Goal: Information Seeking & Learning: Learn about a topic

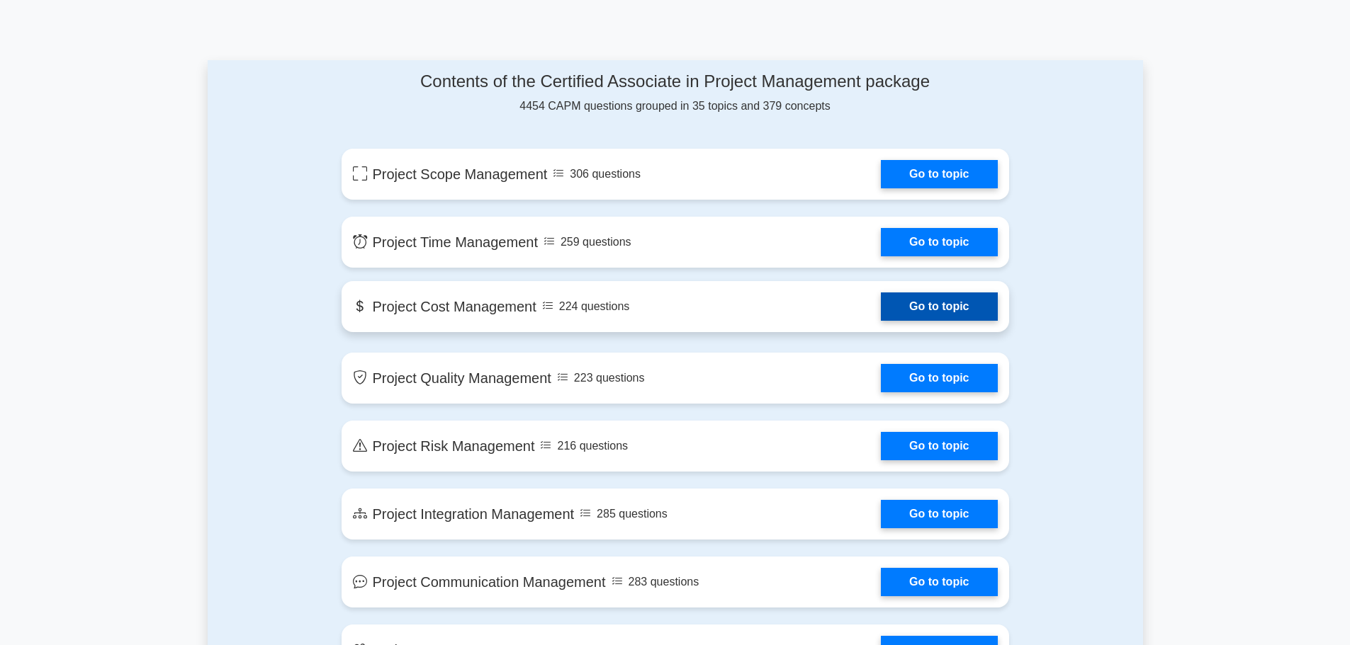
scroll to position [779, 0]
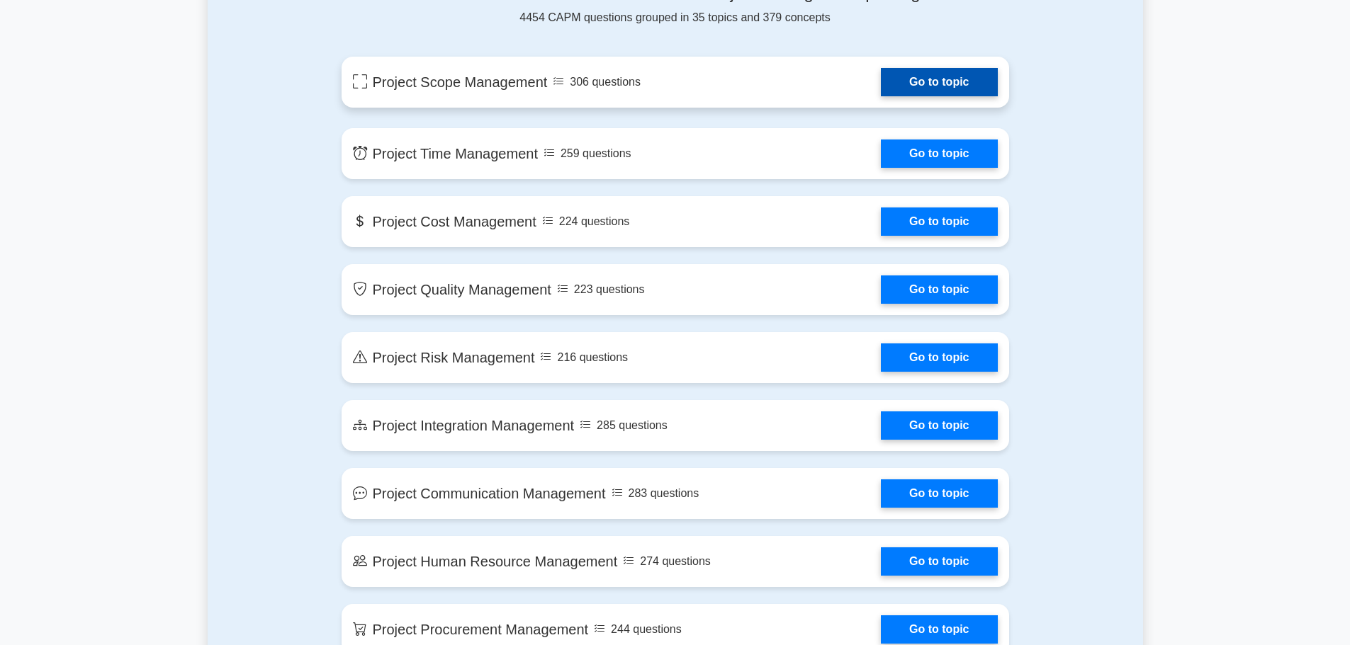
click at [908, 87] on link "Go to topic" at bounding box center [939, 82] width 116 height 28
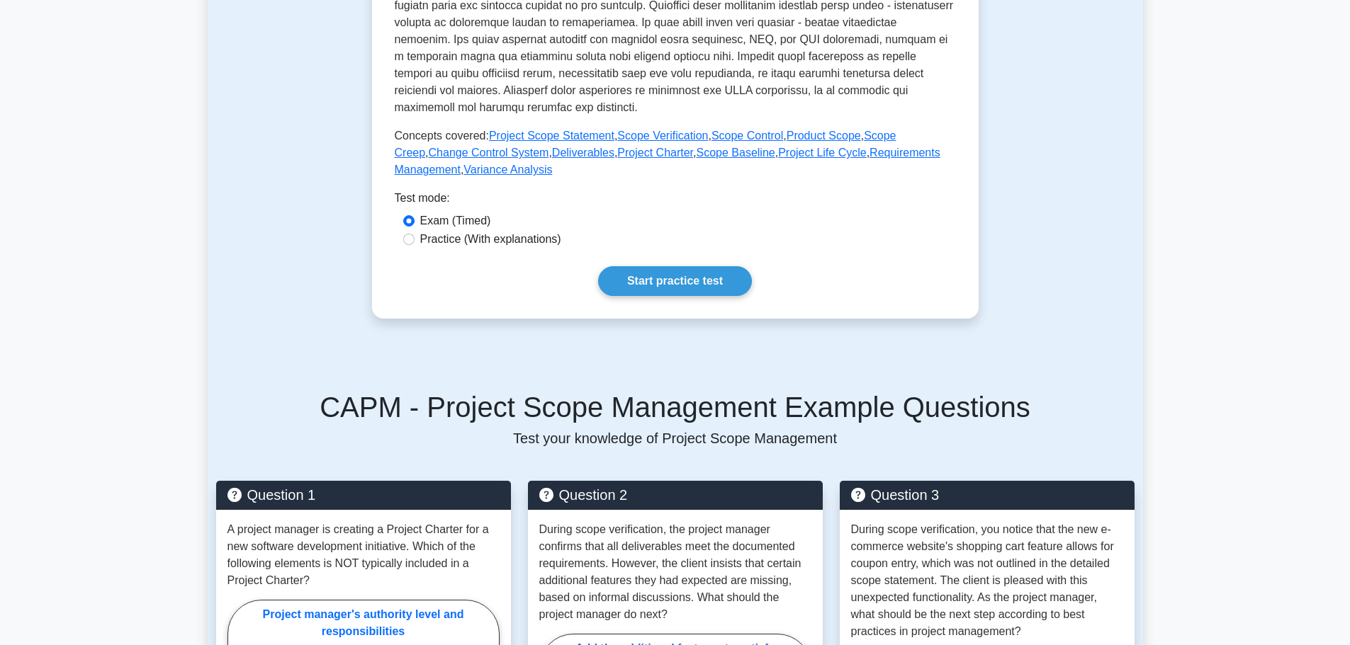
scroll to position [567, 0]
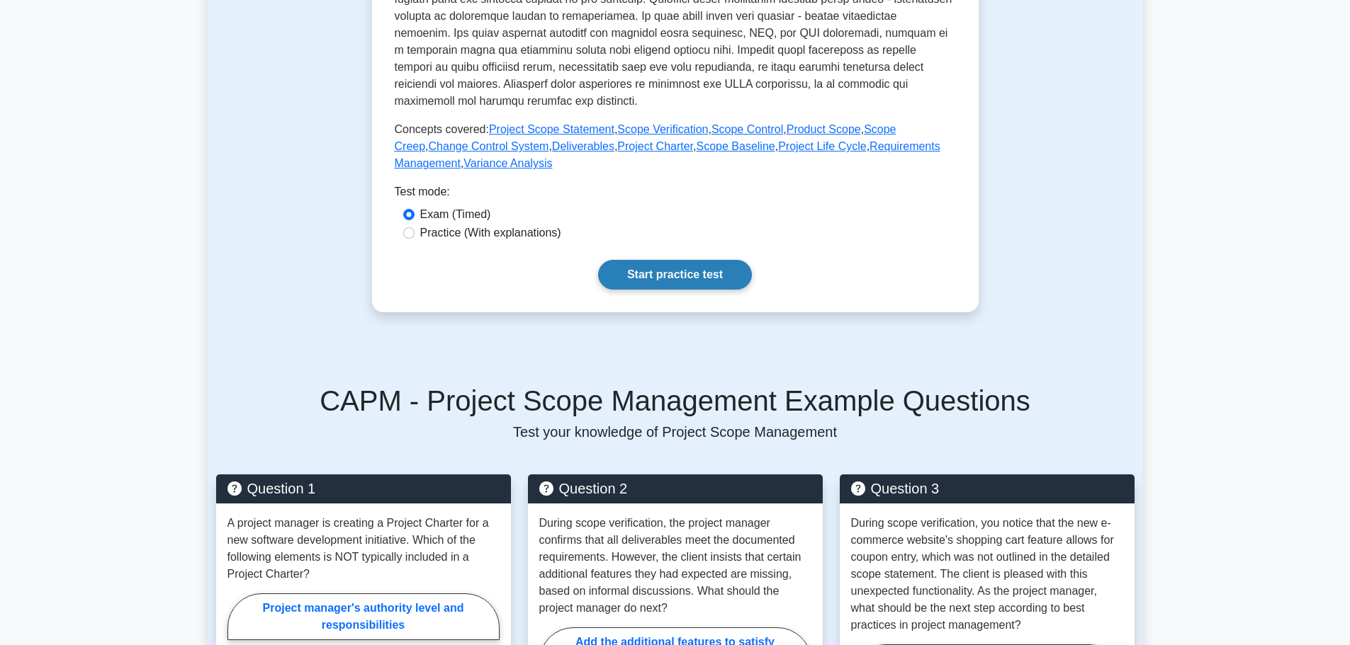
click at [663, 284] on link "Start practice test" at bounding box center [675, 275] width 154 height 30
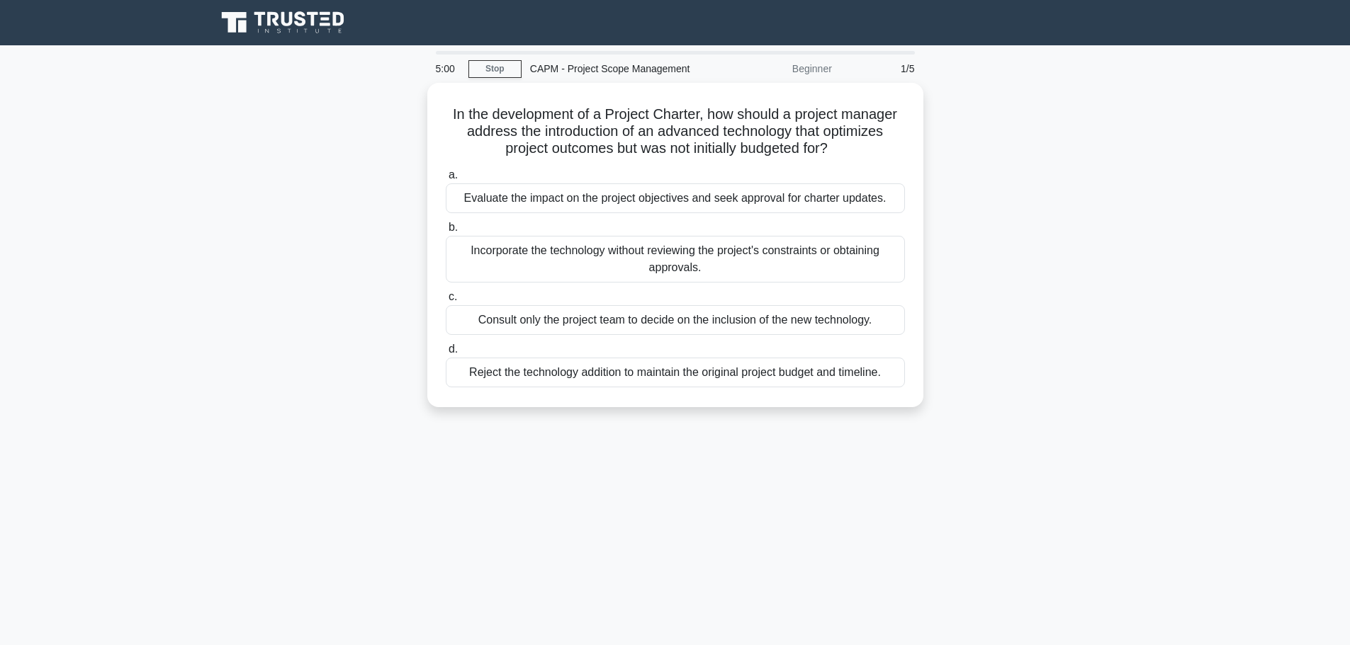
scroll to position [870, 0]
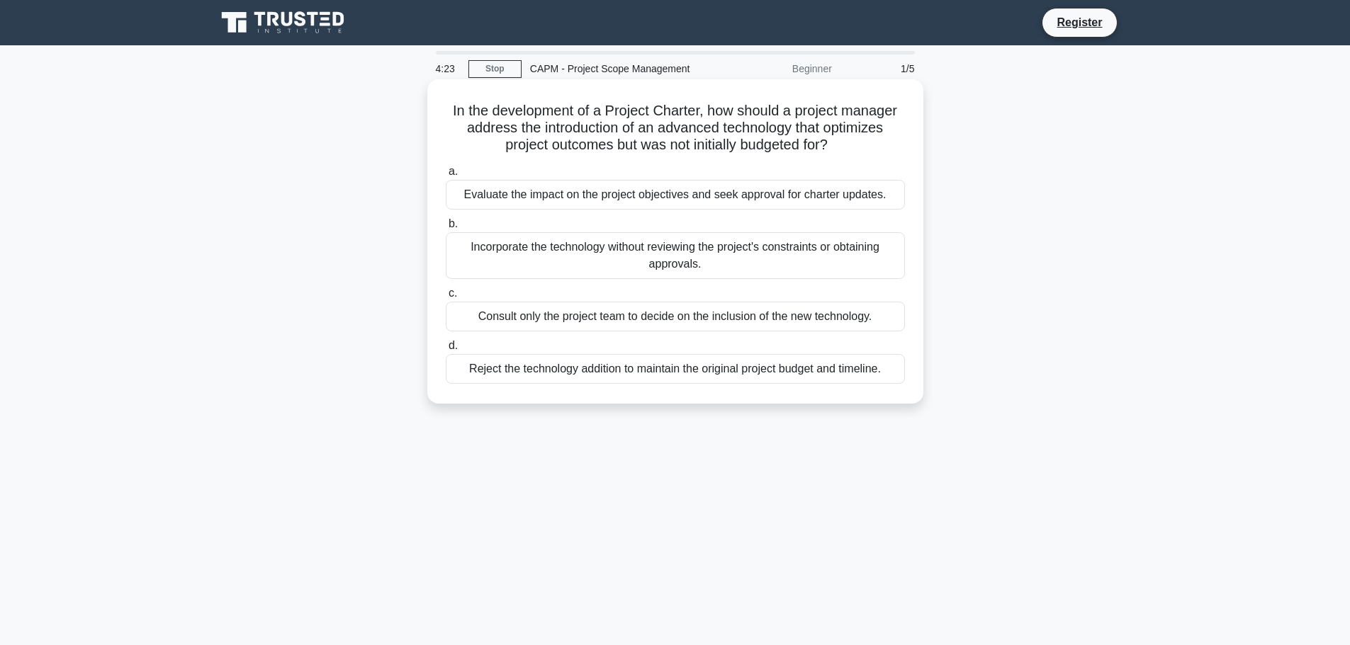
click at [779, 196] on div "Evaluate the impact on the project objectives and seek approval for charter upd…" at bounding box center [675, 195] width 459 height 30
click at [446, 176] on input "a. Evaluate the impact on the project objectives and seek approval for charter …" at bounding box center [446, 171] width 0 height 9
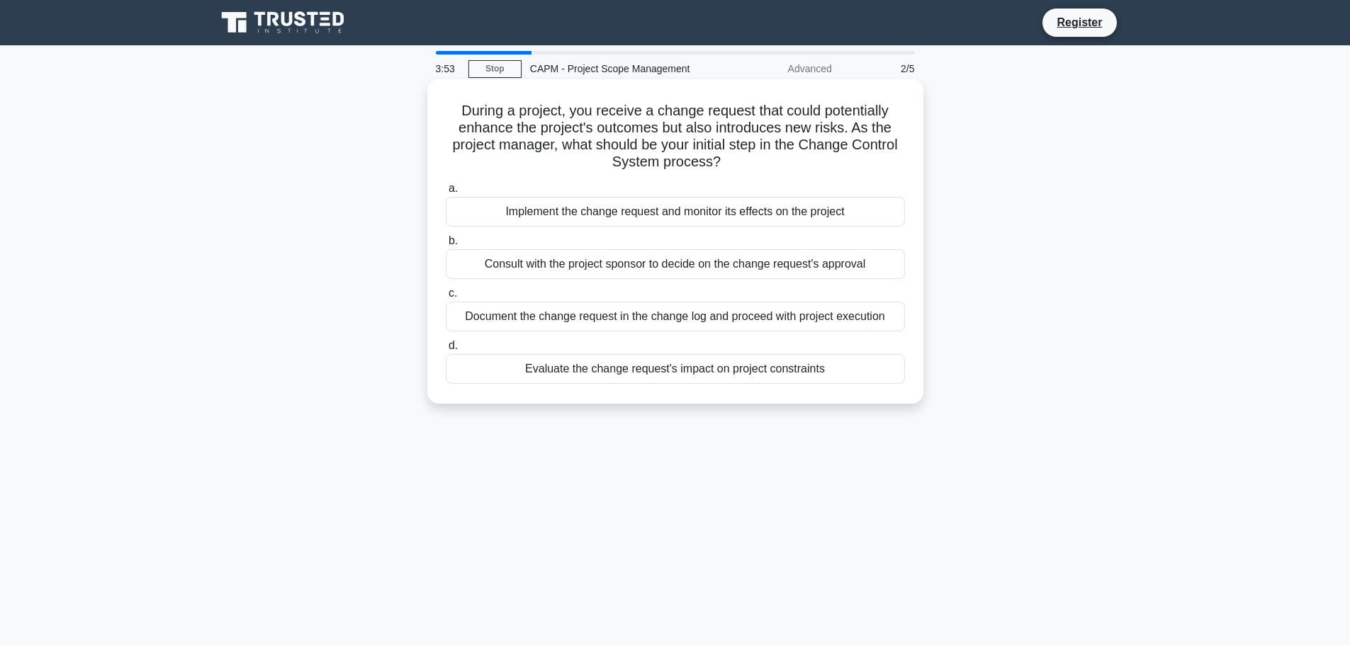
click at [737, 373] on div "Evaluate the change request's impact on project constraints" at bounding box center [675, 369] width 459 height 30
click at [446, 351] on input "d. Evaluate the change request's impact on project constraints" at bounding box center [446, 345] width 0 height 9
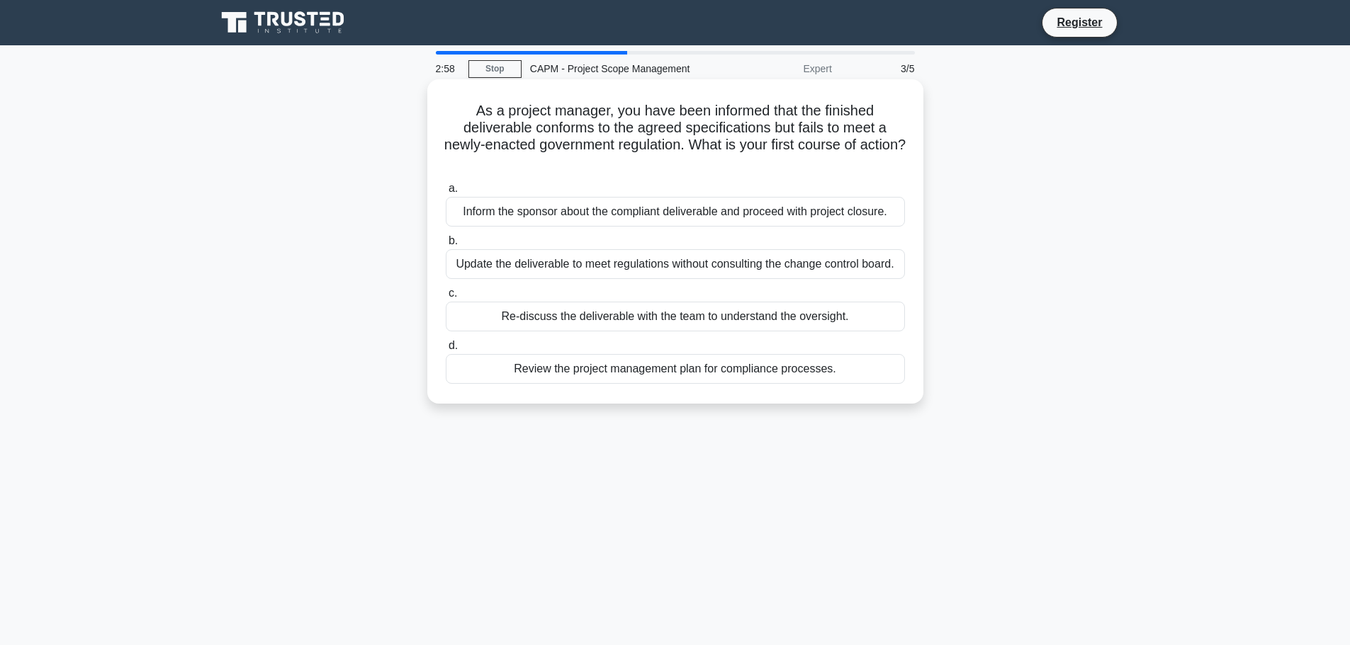
click at [674, 300] on label "c. Re-discuss the deliverable with the team to understand the oversight." at bounding box center [675, 308] width 459 height 47
click at [446, 298] on input "c. Re-discuss the deliverable with the team to understand the oversight." at bounding box center [446, 293] width 0 height 9
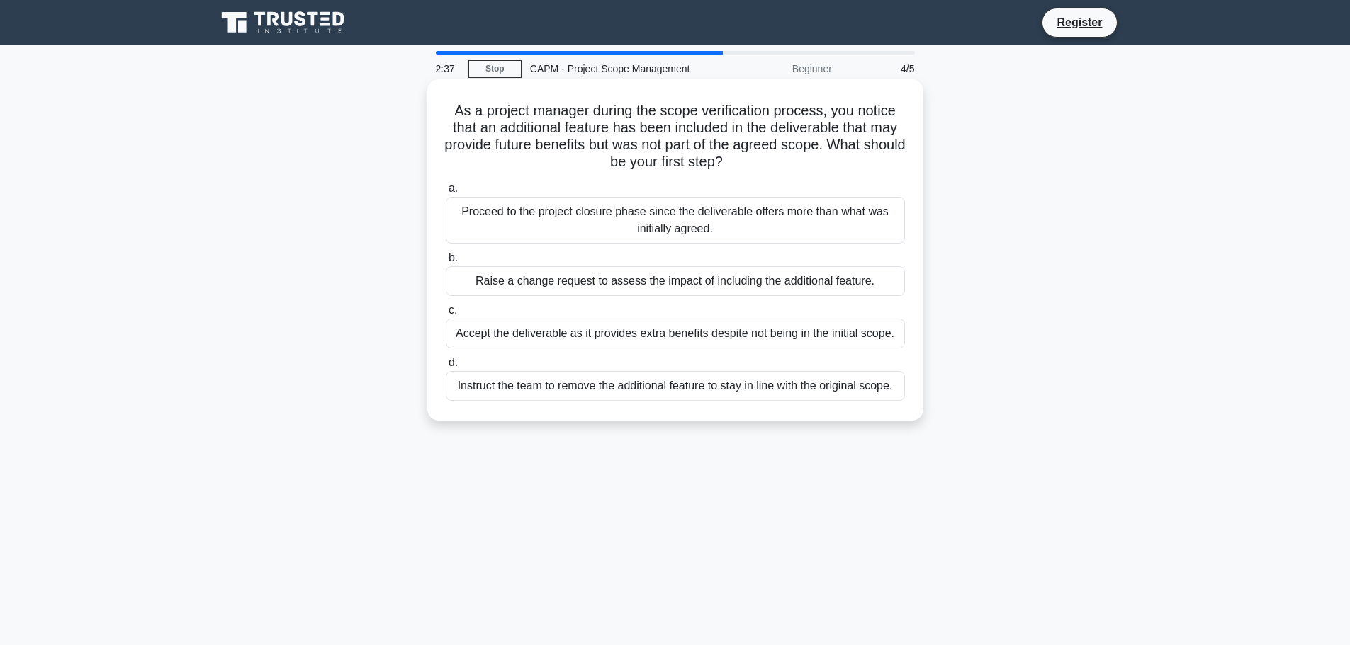
click at [554, 288] on div "Raise a change request to assess the impact of including the additional feature." at bounding box center [675, 281] width 459 height 30
click at [446, 263] on input "b. Raise a change request to assess the impact of including the additional feat…" at bounding box center [446, 258] width 0 height 9
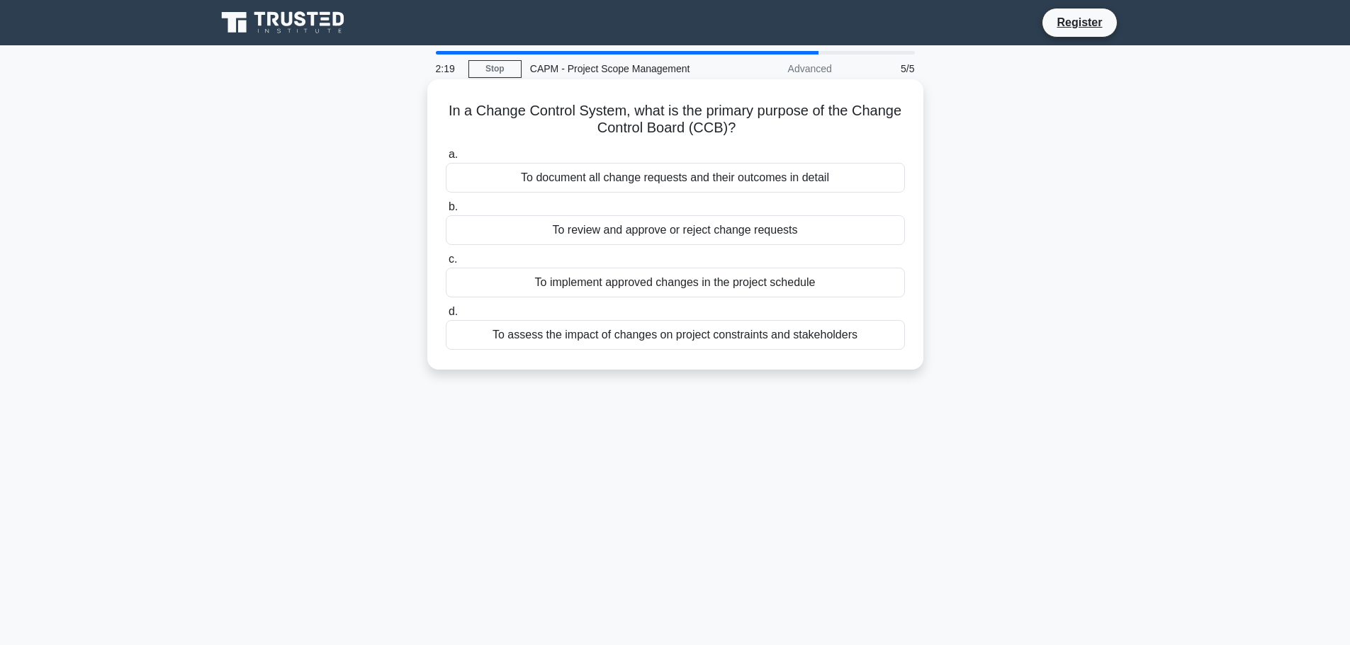
click at [667, 179] on div "To document all change requests and their outcomes in detail" at bounding box center [675, 178] width 459 height 30
click at [446, 159] on input "a. To document all change requests and their outcomes in detail" at bounding box center [446, 154] width 0 height 9
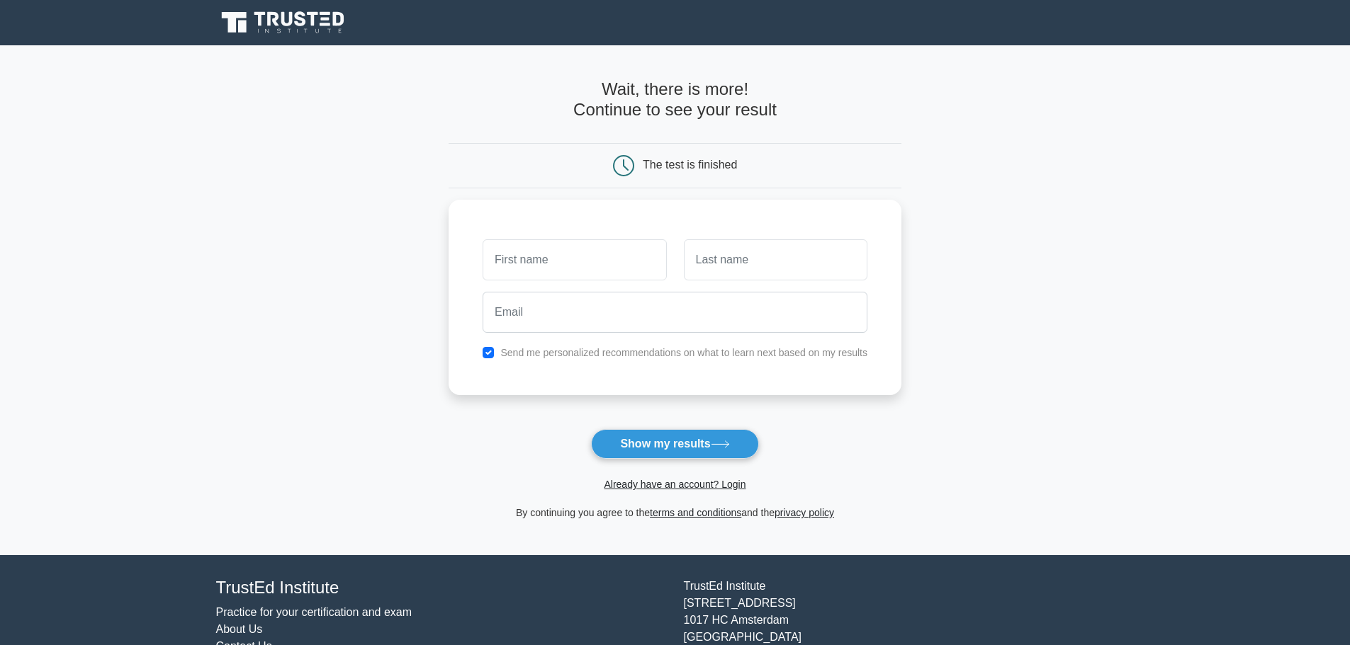
scroll to position [870, 0]
type input "am"
type input "aw"
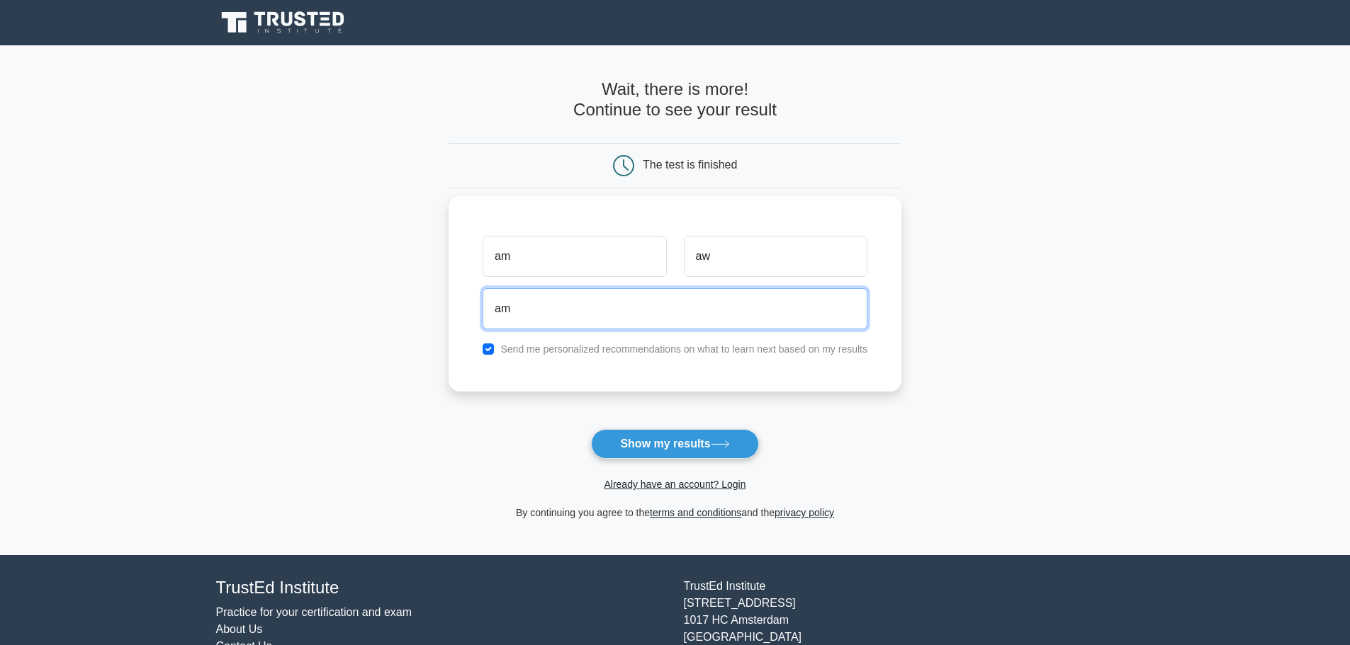
type input "amhimself@gmail.com"
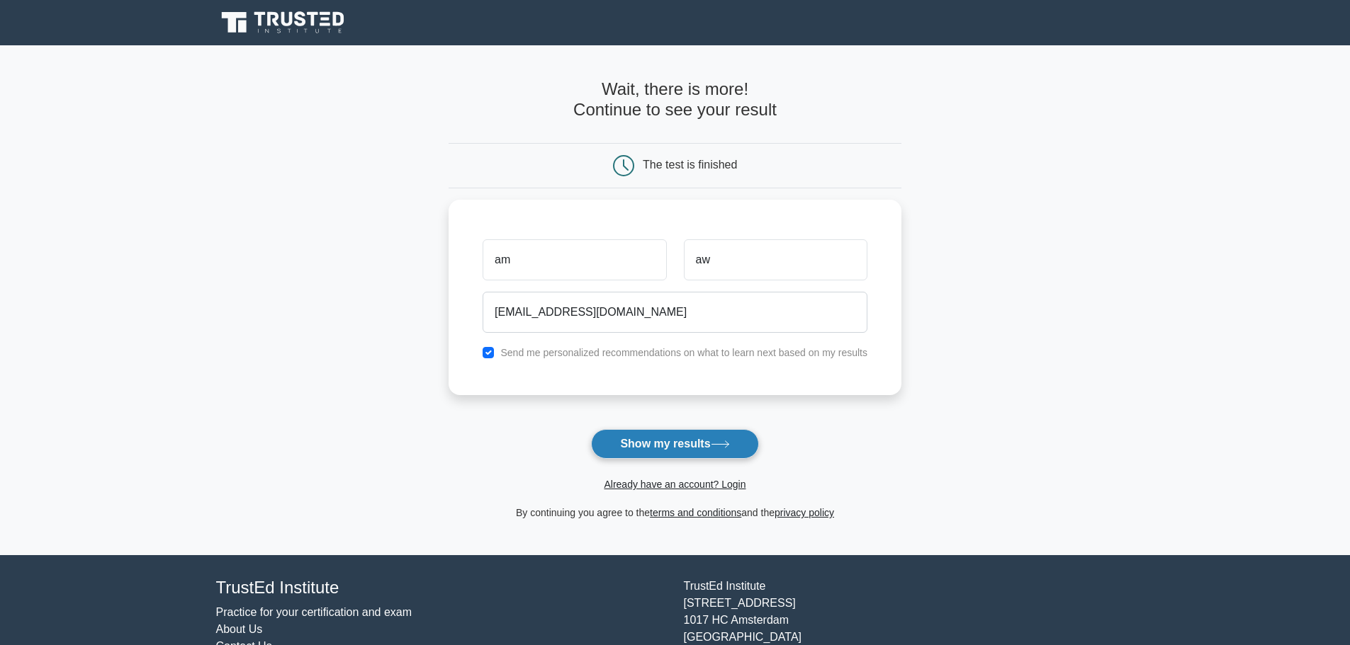
click at [724, 442] on icon at bounding box center [720, 445] width 19 height 8
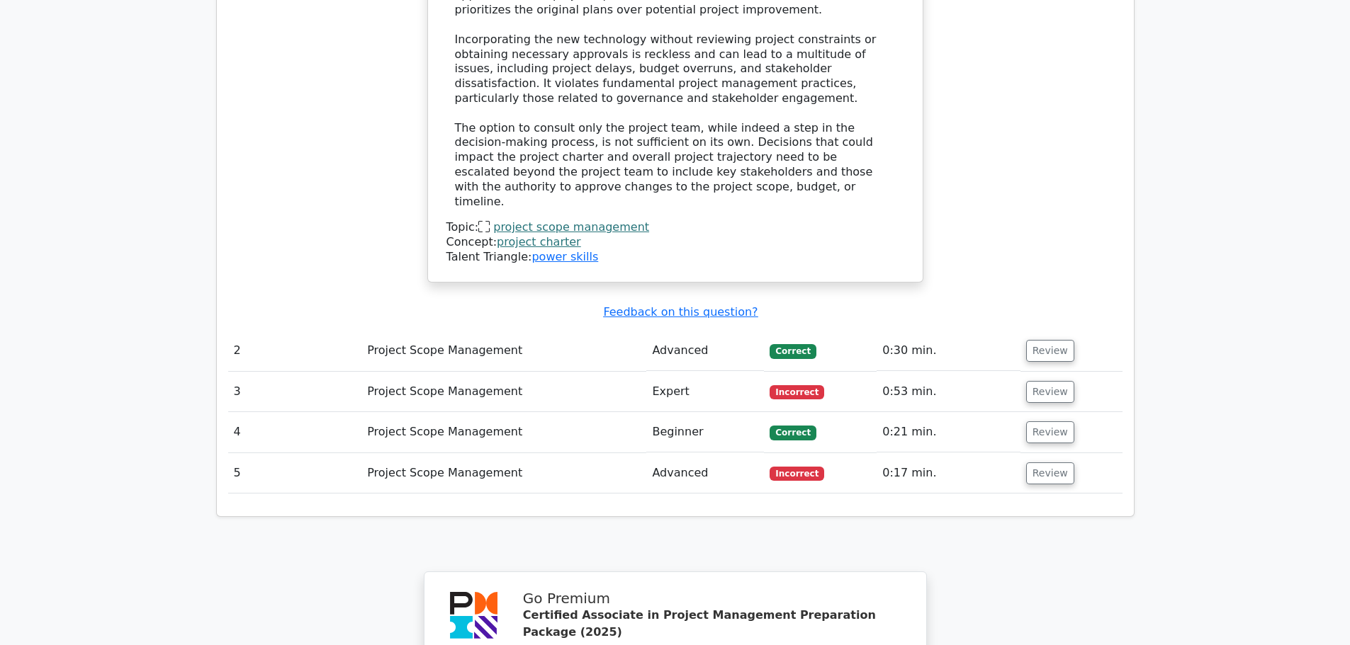
scroll to position [1771, 0]
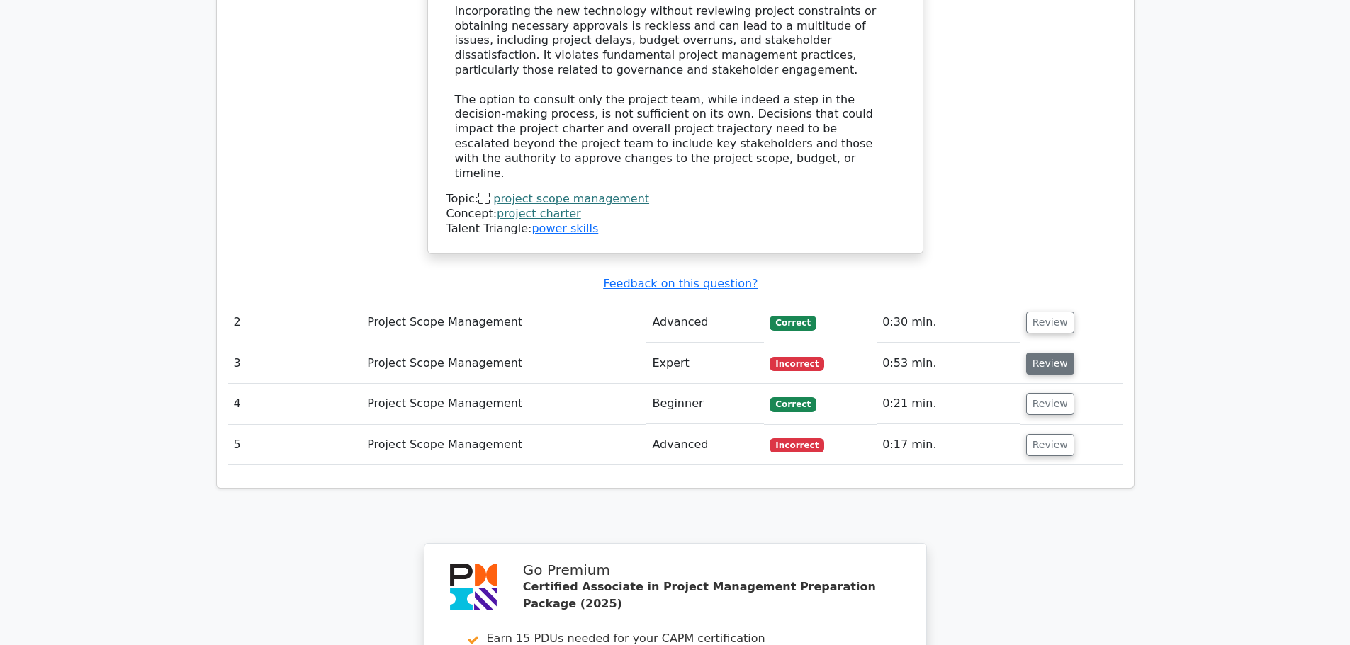
click at [1039, 353] on button "Review" at bounding box center [1050, 364] width 48 height 22
click at [1051, 353] on button "Review" at bounding box center [1050, 364] width 48 height 22
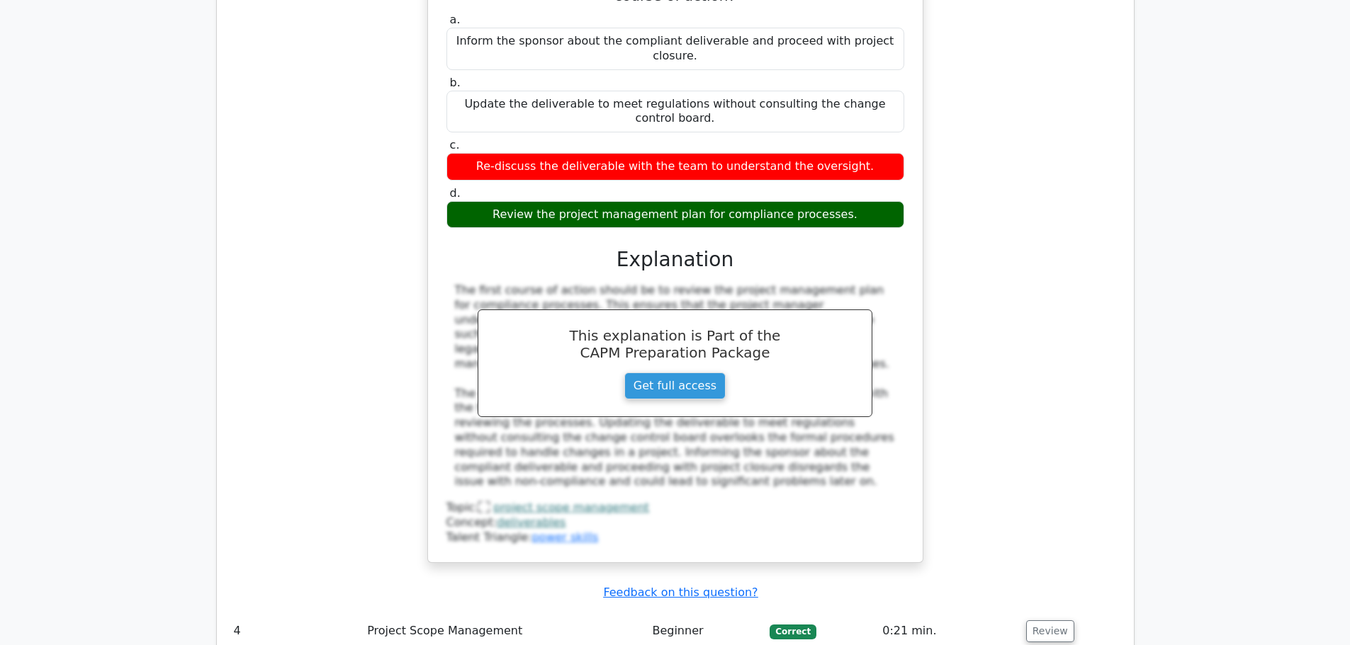
scroll to position [2267, 0]
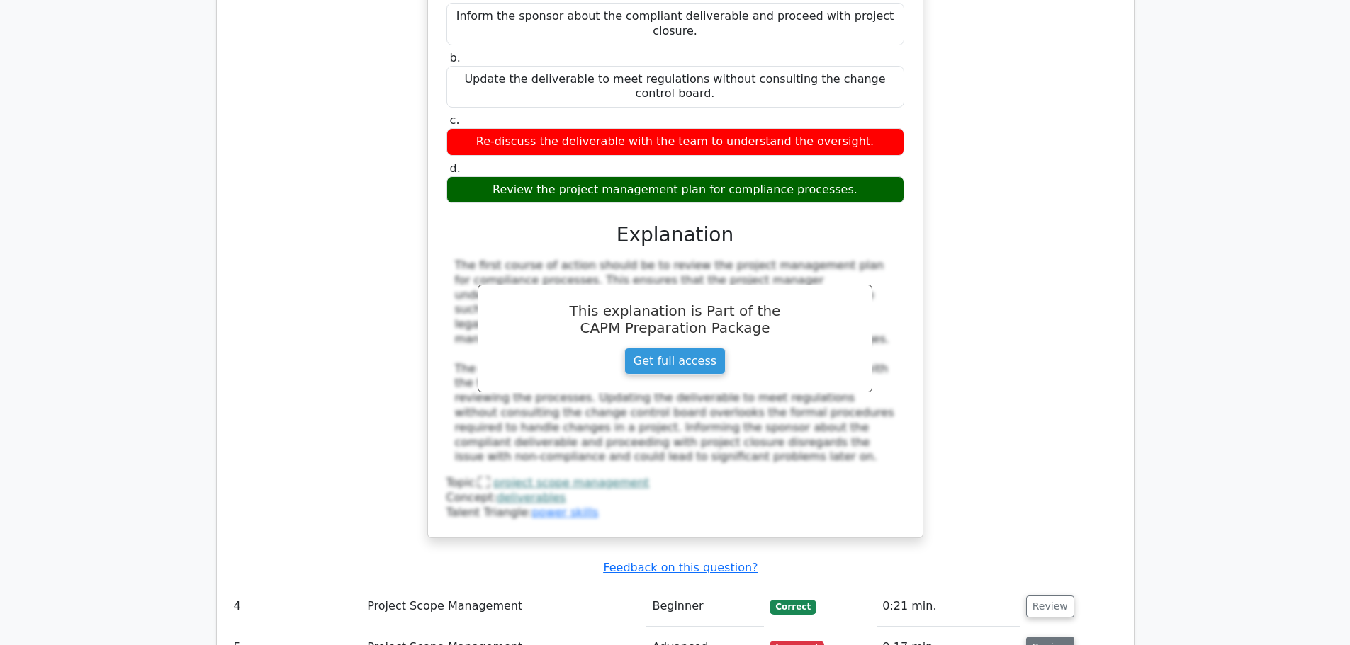
click at [1044, 637] on button "Review" at bounding box center [1050, 648] width 48 height 22
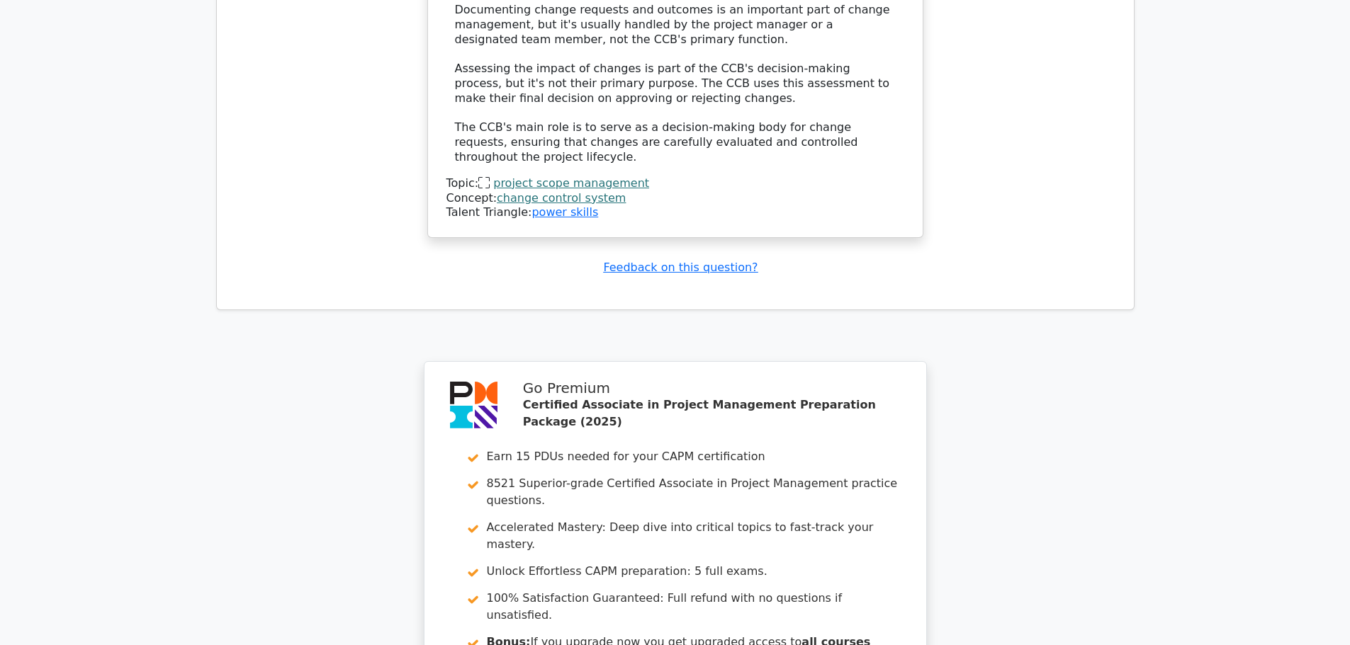
scroll to position [3591, 0]
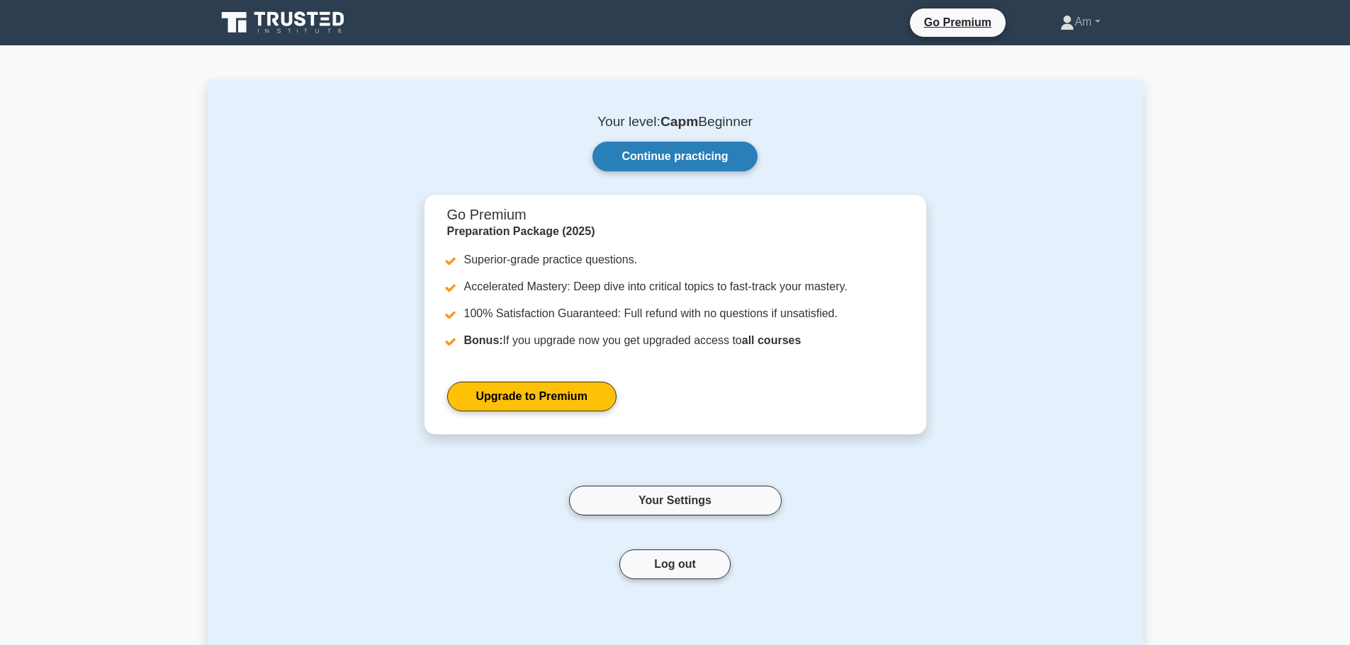
click at [685, 159] on link "Continue practicing" at bounding box center [674, 157] width 164 height 30
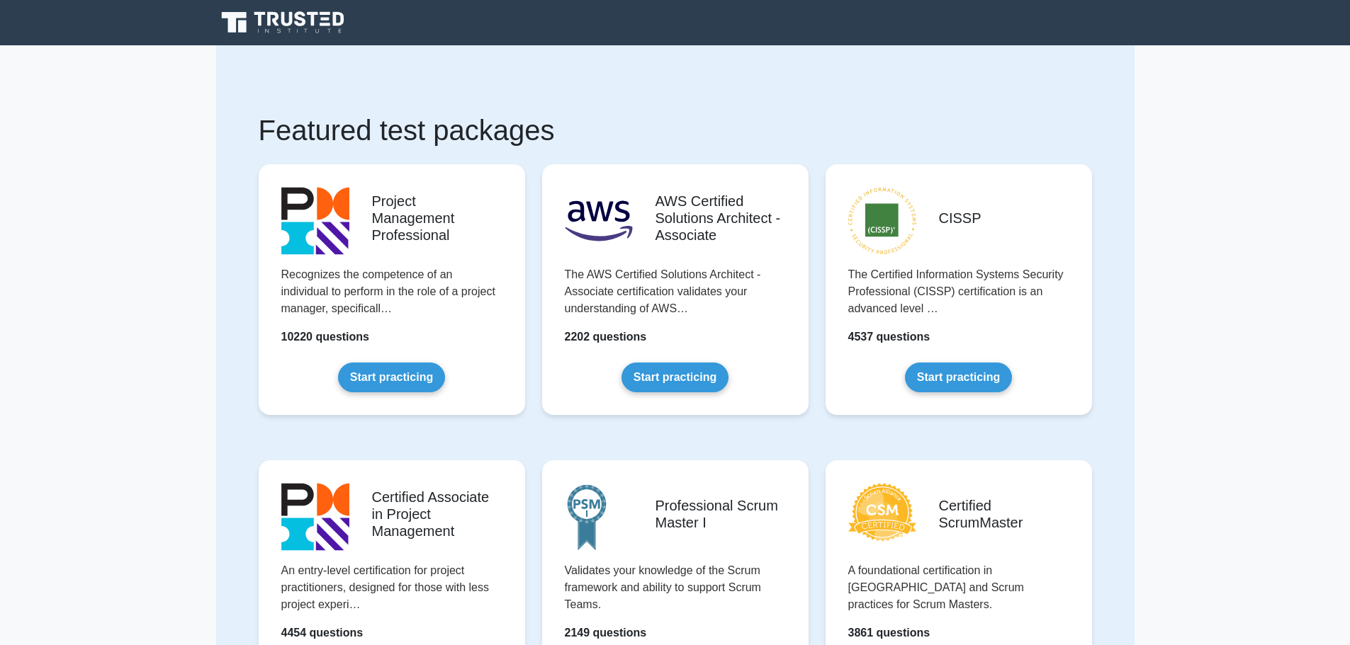
scroll to position [870, 0]
click at [685, 159] on div ".st0{fill:#252F3E;} .st1{fill-rule:evenodd;clip-rule:evenodd;fill:#FF9900;} AWS…" at bounding box center [675, 301] width 283 height 296
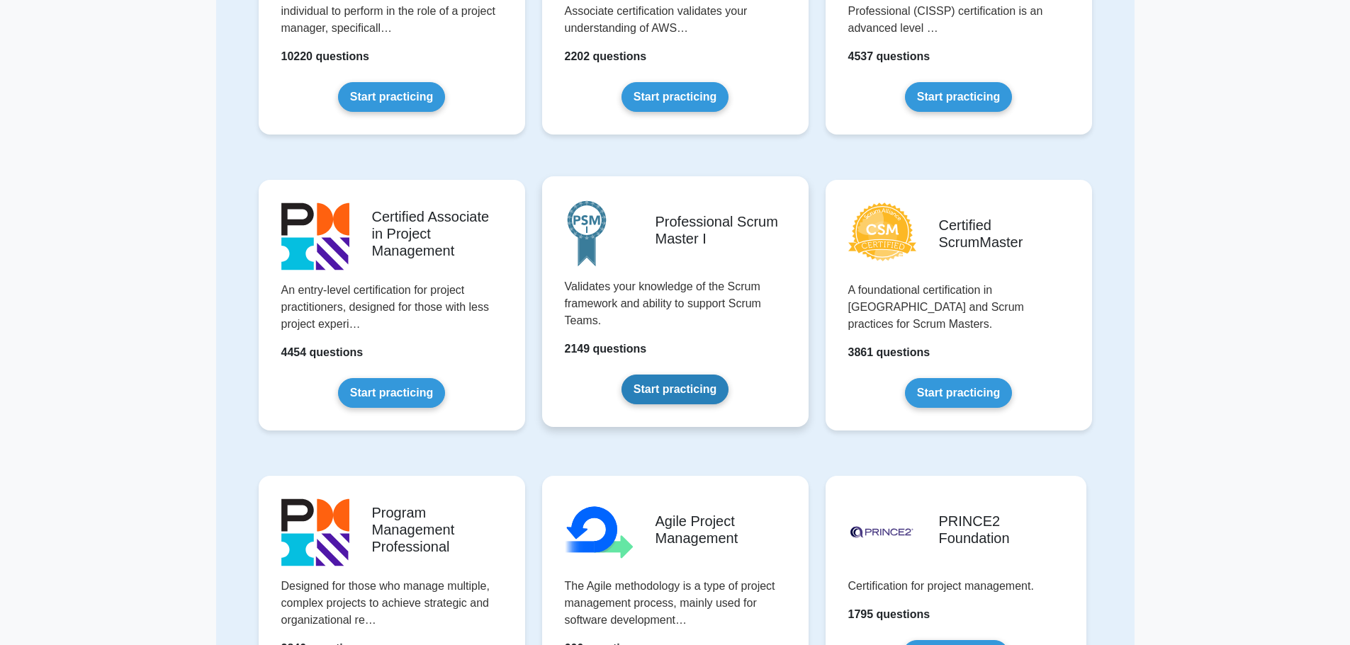
scroll to position [283, 0]
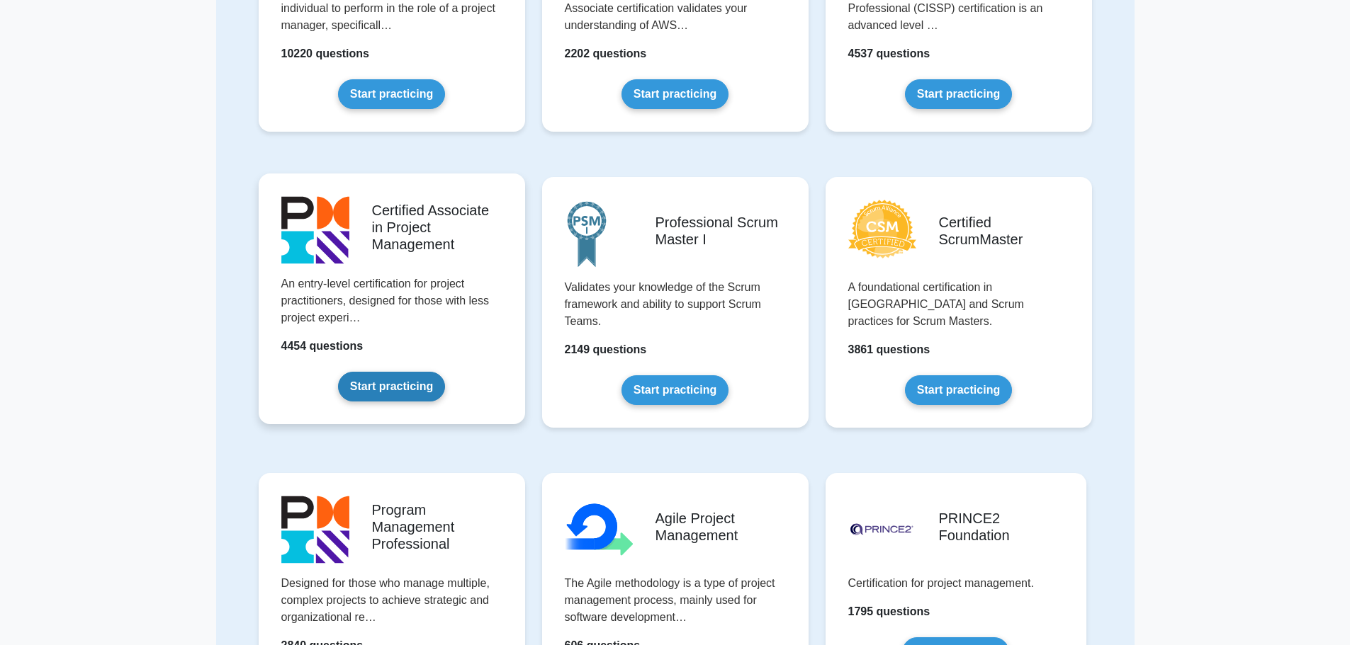
click at [403, 388] on link "Start practicing" at bounding box center [391, 387] width 107 height 30
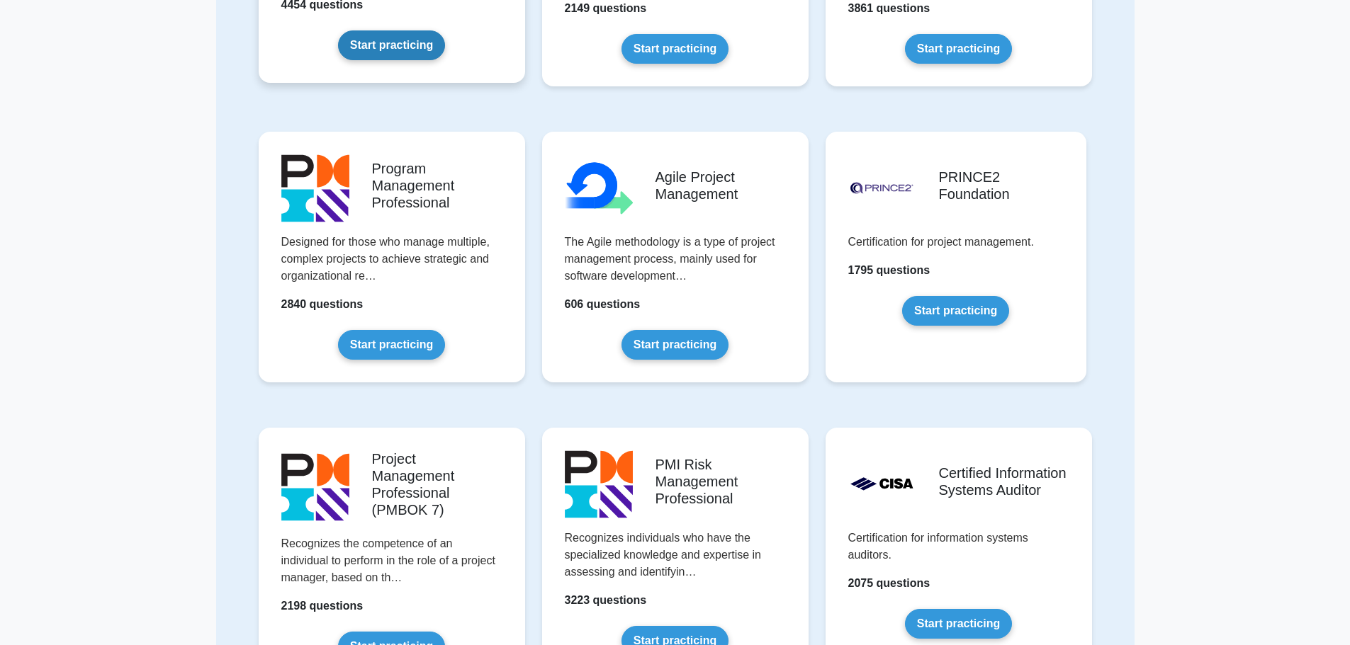
scroll to position [638, 0]
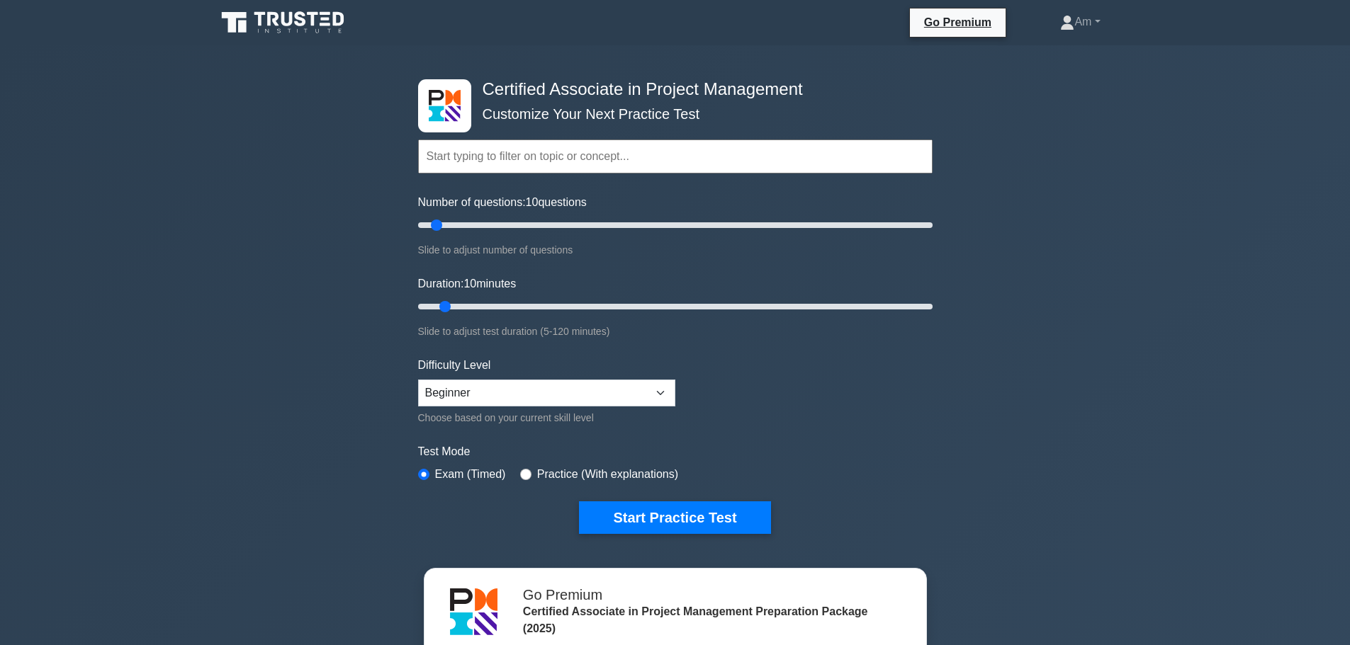
scroll to position [870, 0]
click at [579, 393] on select "Beginner Intermediate Expert" at bounding box center [546, 393] width 257 height 27
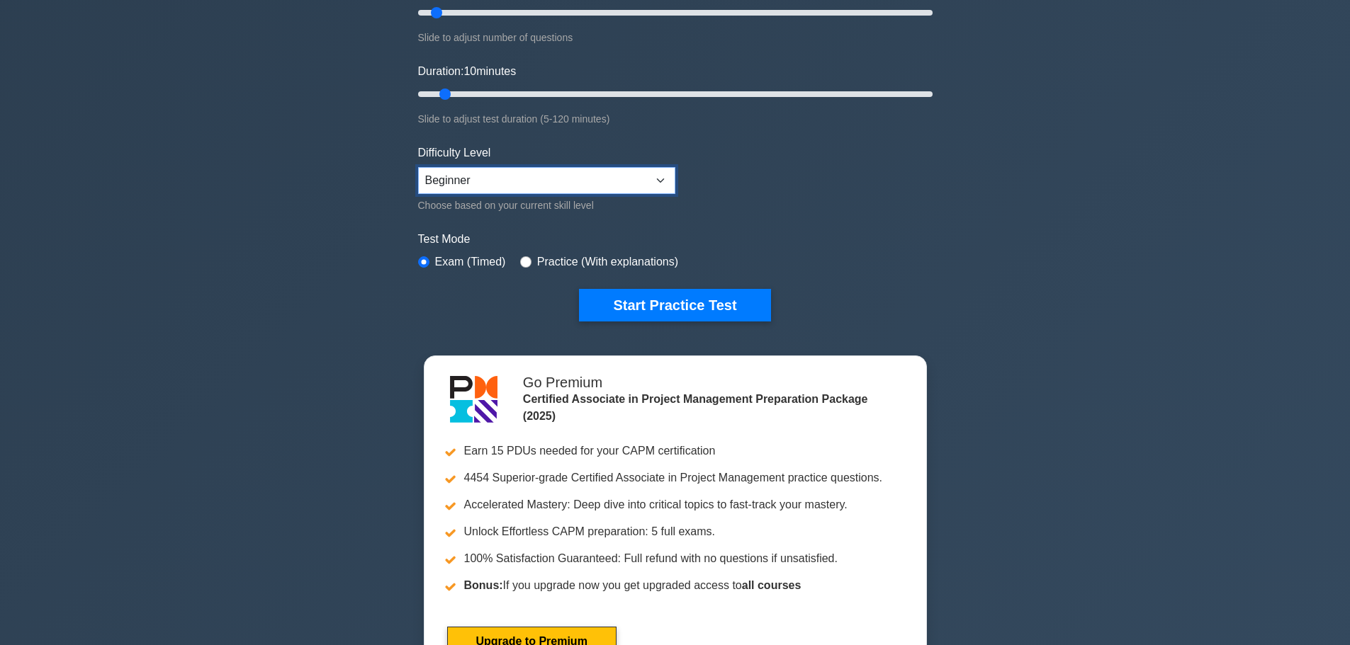
scroll to position [0, 0]
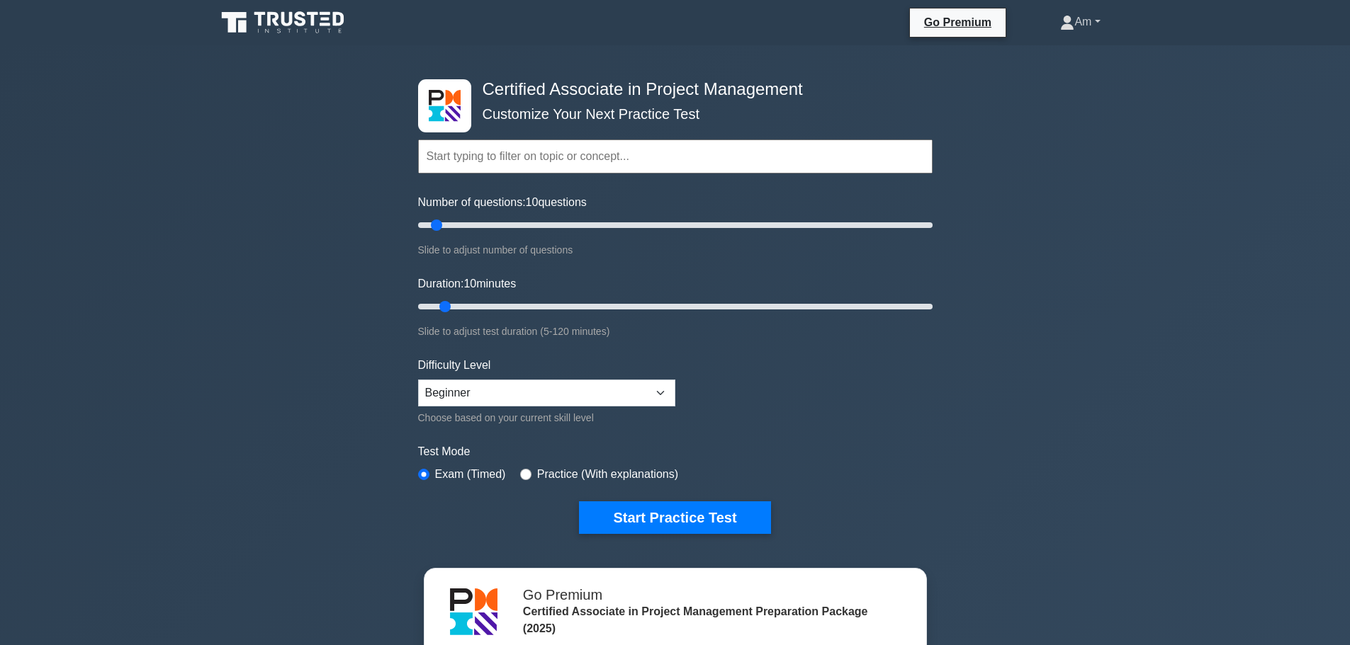
click at [1089, 20] on link "Am" at bounding box center [1080, 22] width 108 height 28
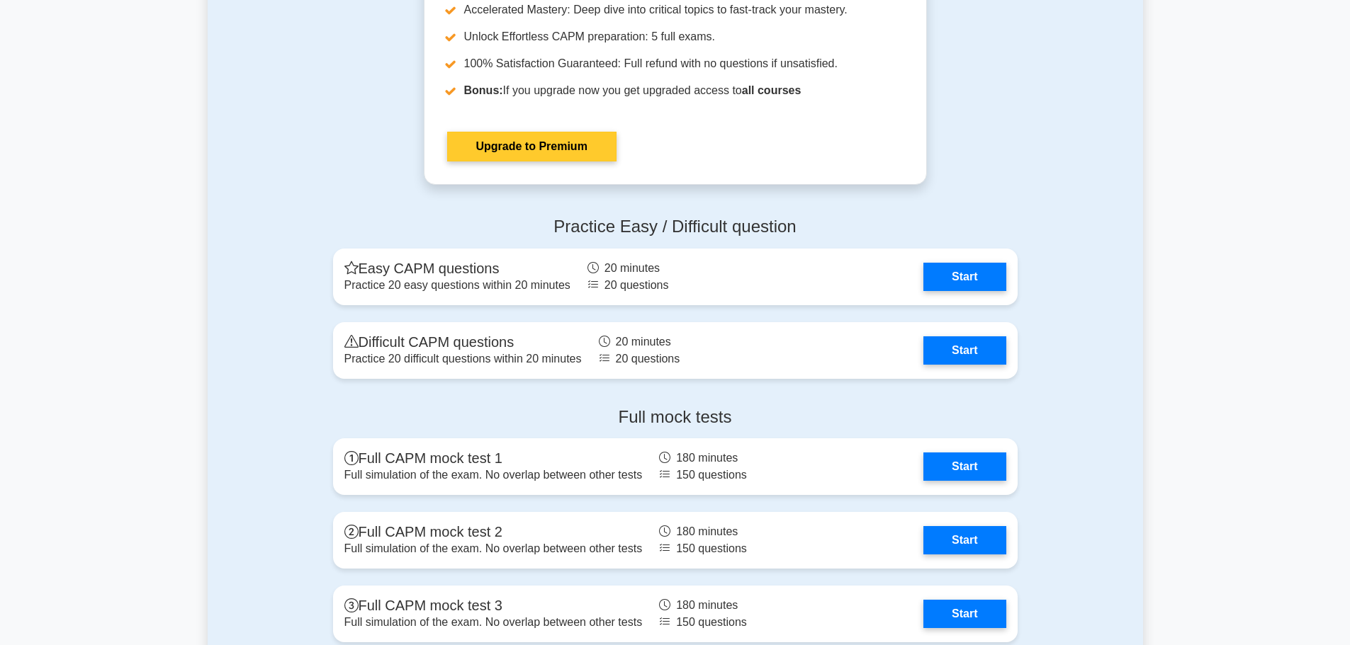
scroll to position [3366, 0]
